Goal: Task Accomplishment & Management: Complete application form

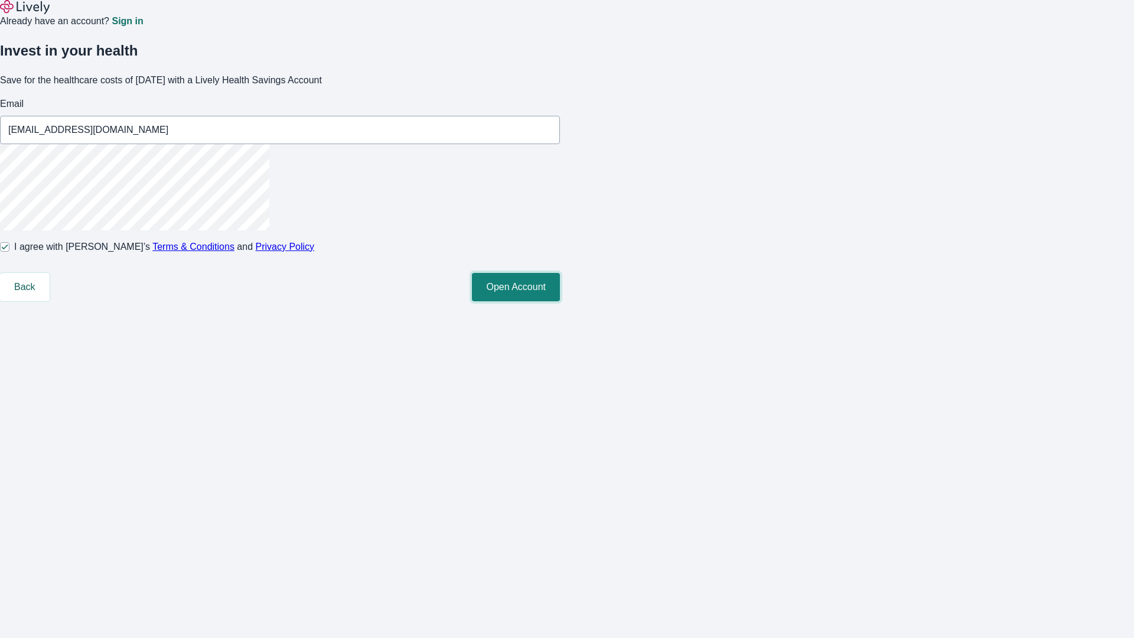
click at [560, 301] on button "Open Account" at bounding box center [516, 287] width 88 height 28
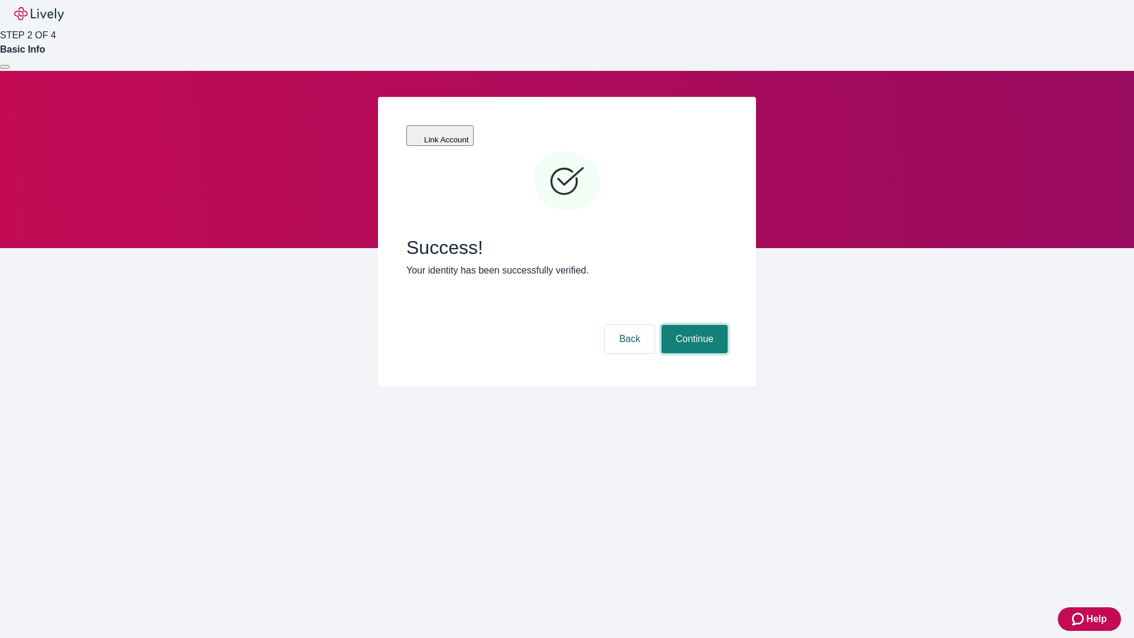
click at [693, 325] on button "Continue" at bounding box center [694, 339] width 66 height 28
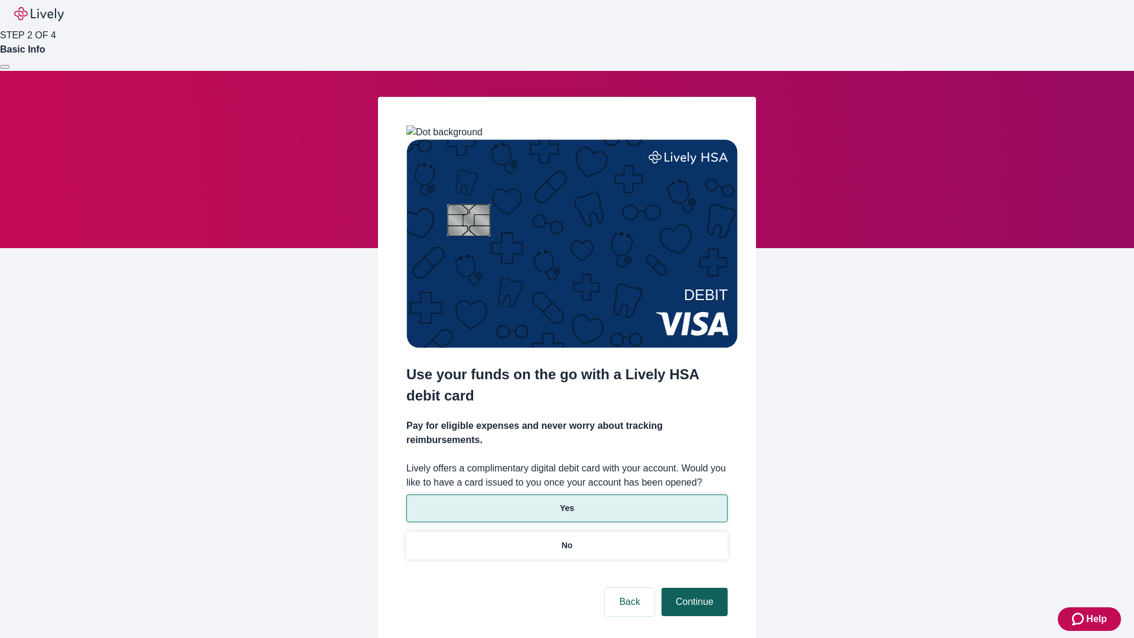
click at [566, 502] on p "Yes" at bounding box center [567, 508] width 14 height 12
click at [693, 588] on button "Continue" at bounding box center [694, 602] width 66 height 28
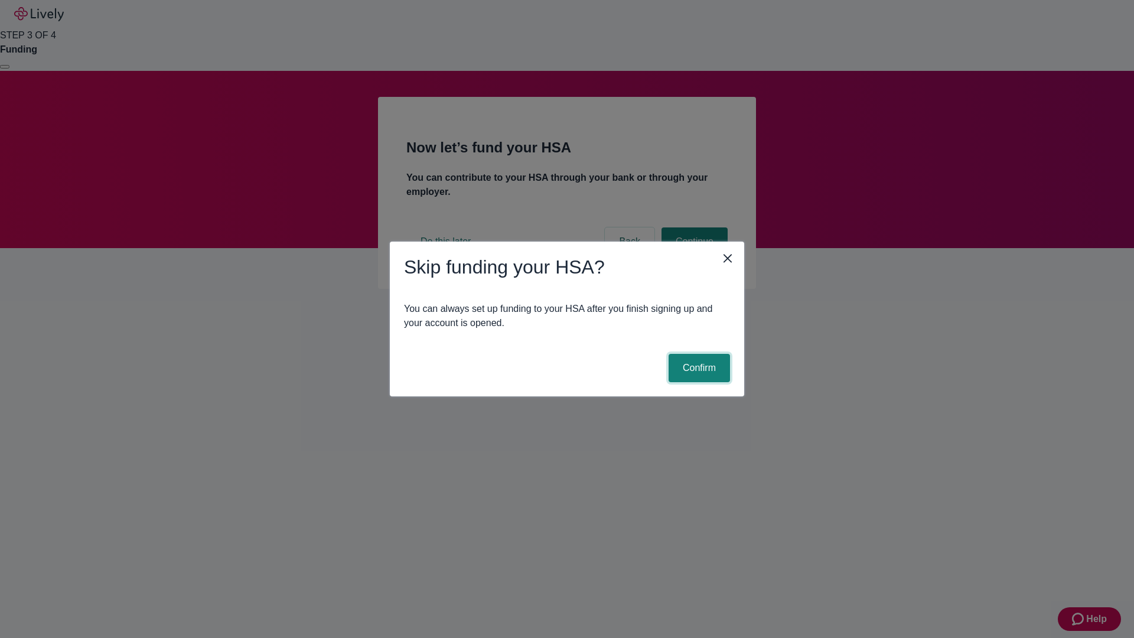
click at [697, 368] on button "Confirm" at bounding box center [698, 368] width 61 height 28
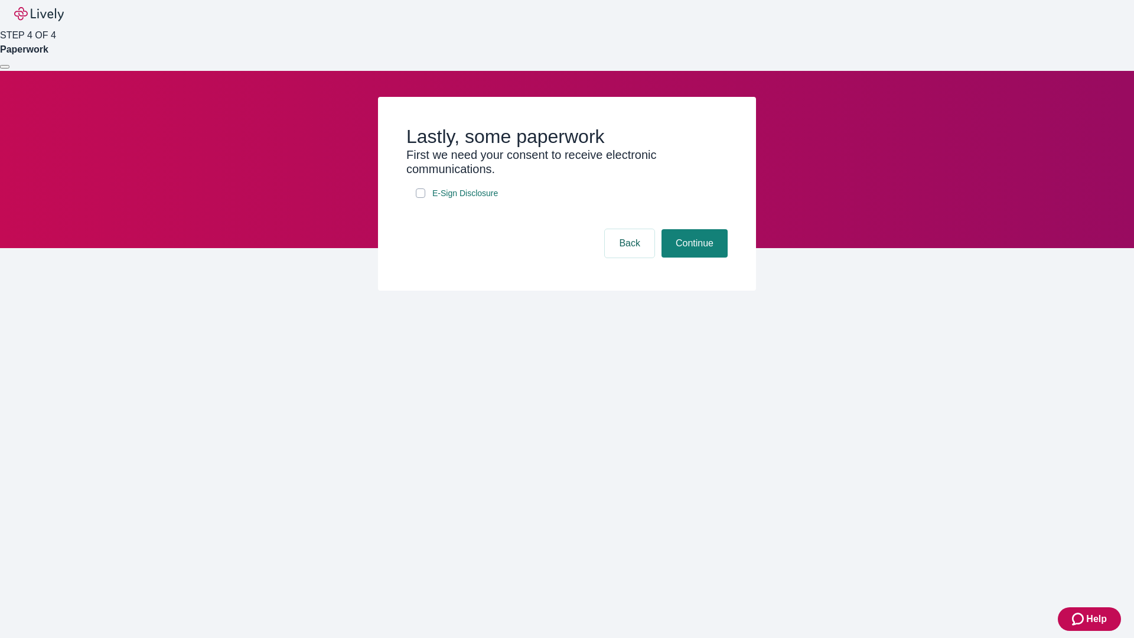
click at [420, 198] on input "E-Sign Disclosure" at bounding box center [420, 192] width 9 height 9
checkbox input "true"
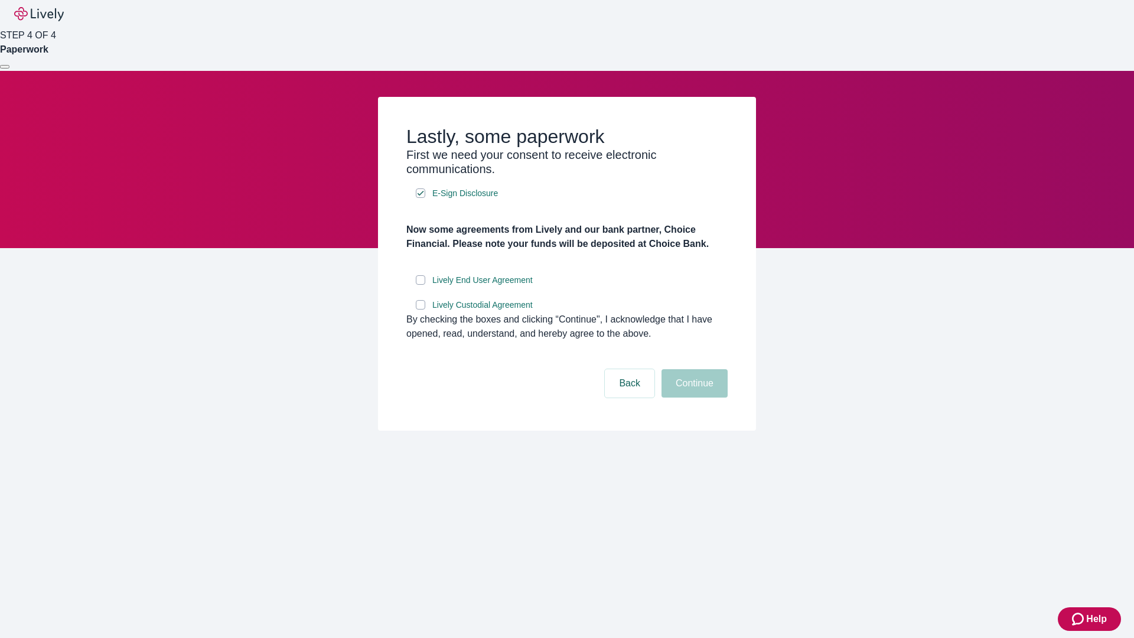
click at [420, 285] on input "Lively End User Agreement" at bounding box center [420, 279] width 9 height 9
checkbox input "true"
click at [420, 309] on input "Lively Custodial Agreement" at bounding box center [420, 304] width 9 height 9
checkbox input "true"
click at [693, 397] on button "Continue" at bounding box center [694, 383] width 66 height 28
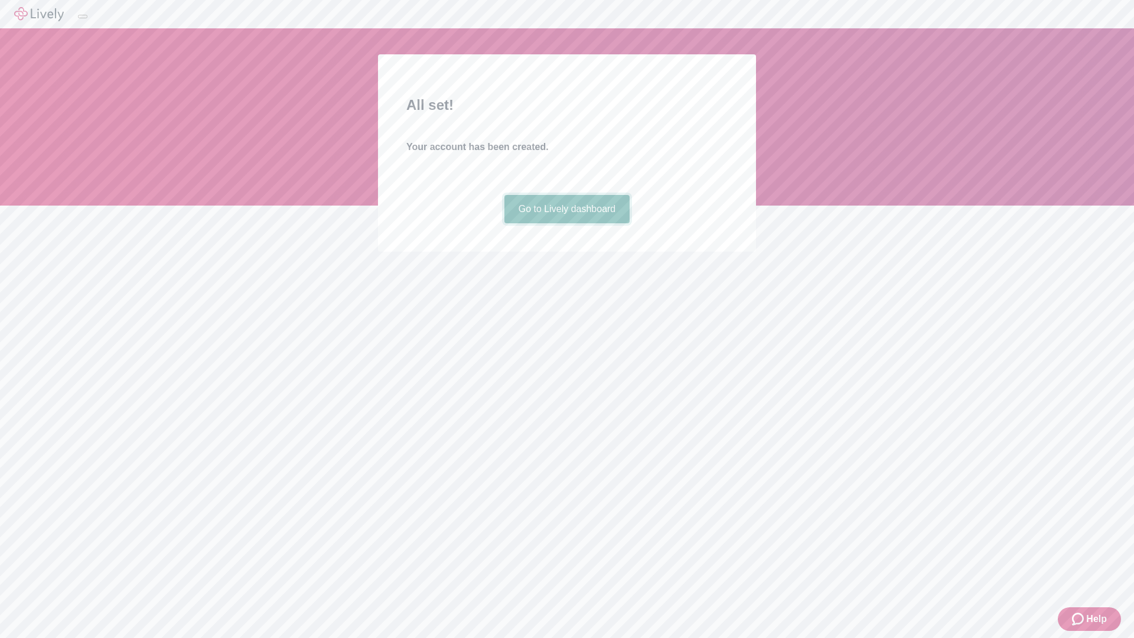
click at [566, 223] on link "Go to Lively dashboard" at bounding box center [567, 209] width 126 height 28
